Goal: Learn about a topic

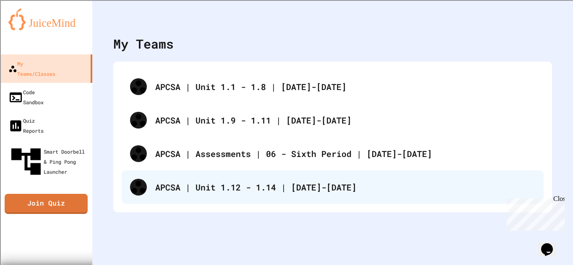
click at [221, 185] on div "APCSA | Unit 1.12 - 1.14 | [DATE]-[DATE]" at bounding box center [345, 187] width 380 height 13
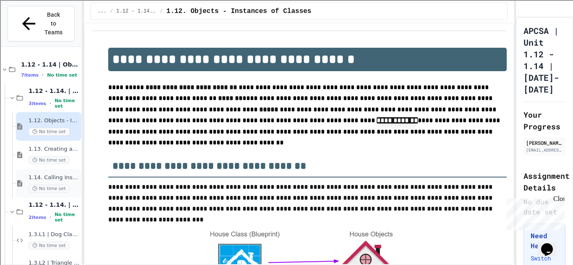
click at [58, 174] on div "1.14. Calling Instance Methods No time set" at bounding box center [54, 183] width 51 height 18
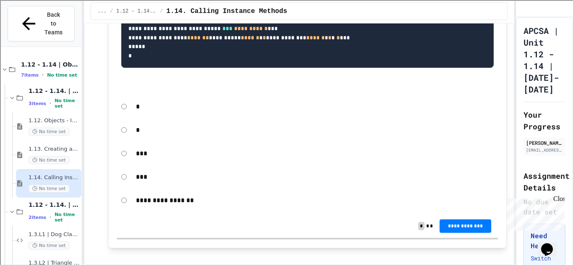
scroll to position [6418, 0]
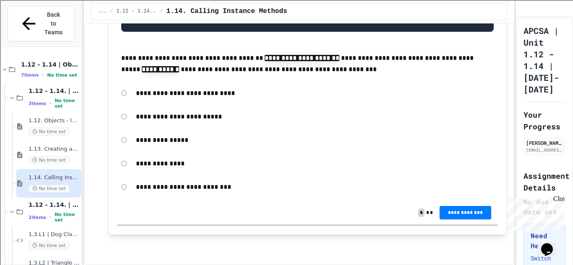
scroll to position [9916, 0]
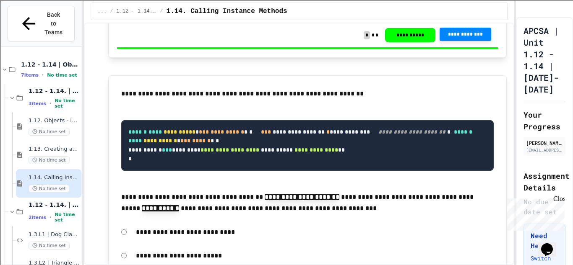
scroll to position [9332, 0]
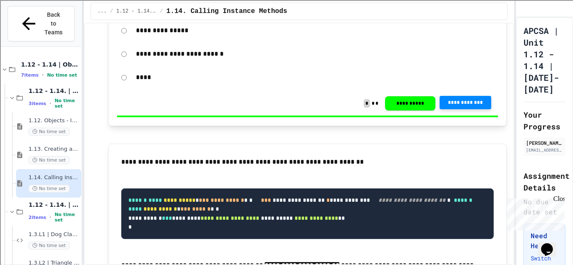
scroll to position [9262, 0]
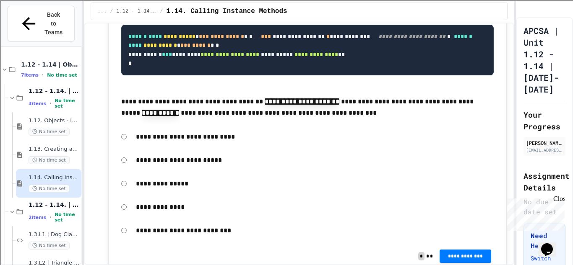
scroll to position [9423, 0]
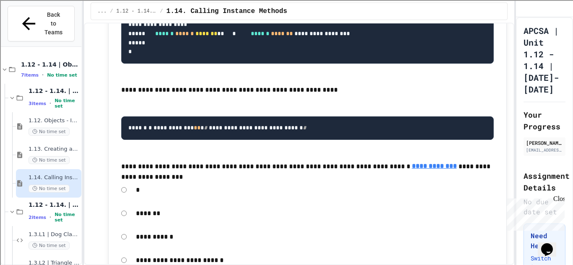
scroll to position [5547, 0]
